Goal: Transaction & Acquisition: Obtain resource

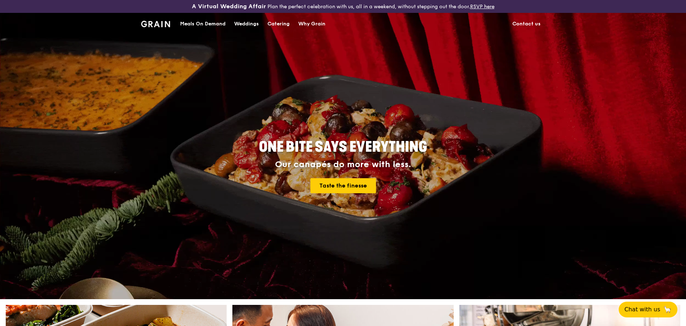
click at [288, 23] on div "Catering" at bounding box center [278, 23] width 22 height 21
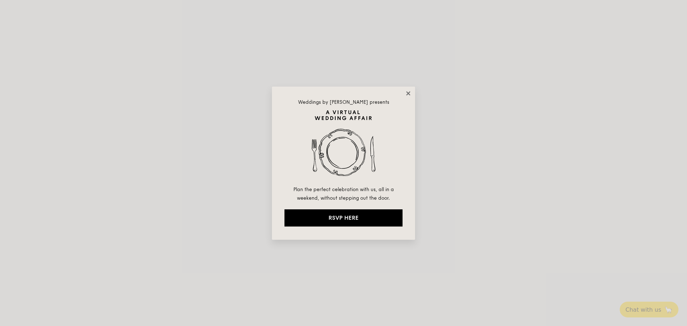
click at [407, 92] on icon at bounding box center [408, 93] width 4 height 4
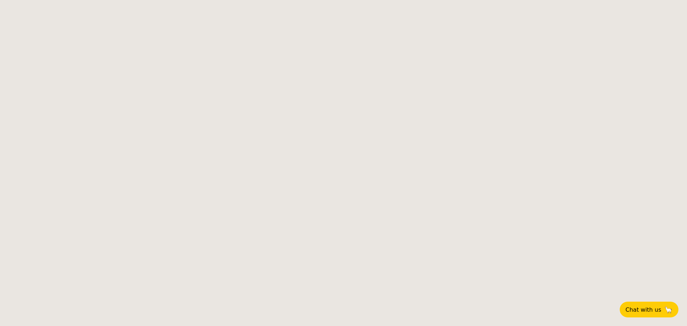
select select
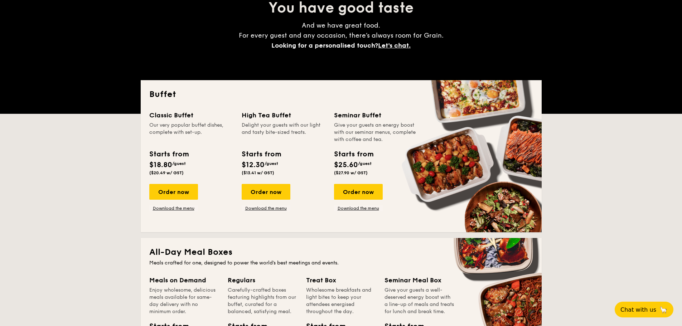
scroll to position [138, 0]
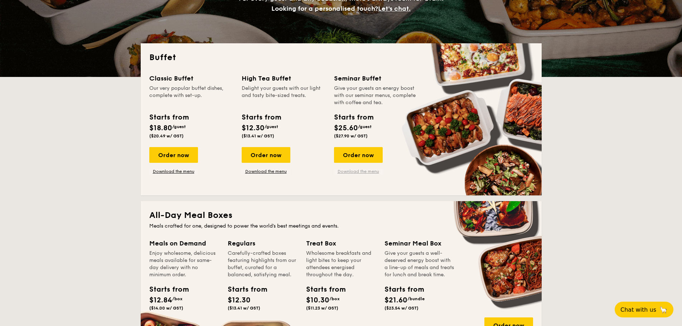
click at [362, 171] on link "Download the menu" at bounding box center [358, 172] width 49 height 6
